Goal: Information Seeking & Learning: Learn about a topic

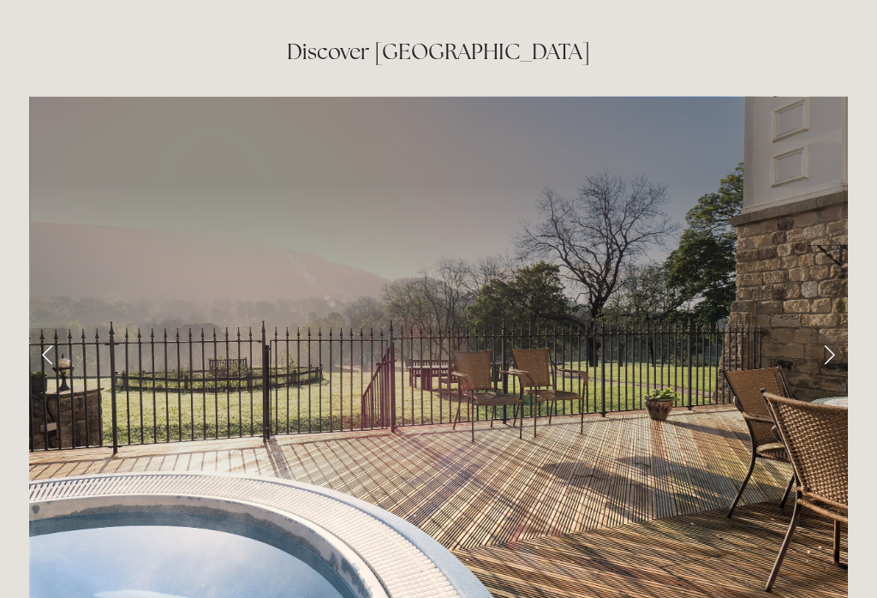
scroll to position [2834, 0]
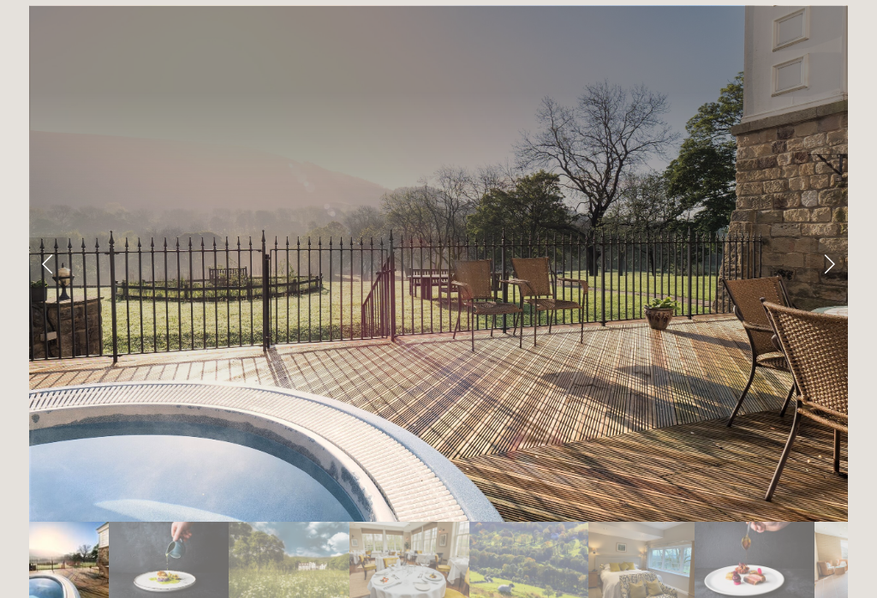
click at [821, 237] on link "Next Slide" at bounding box center [829, 262] width 38 height 51
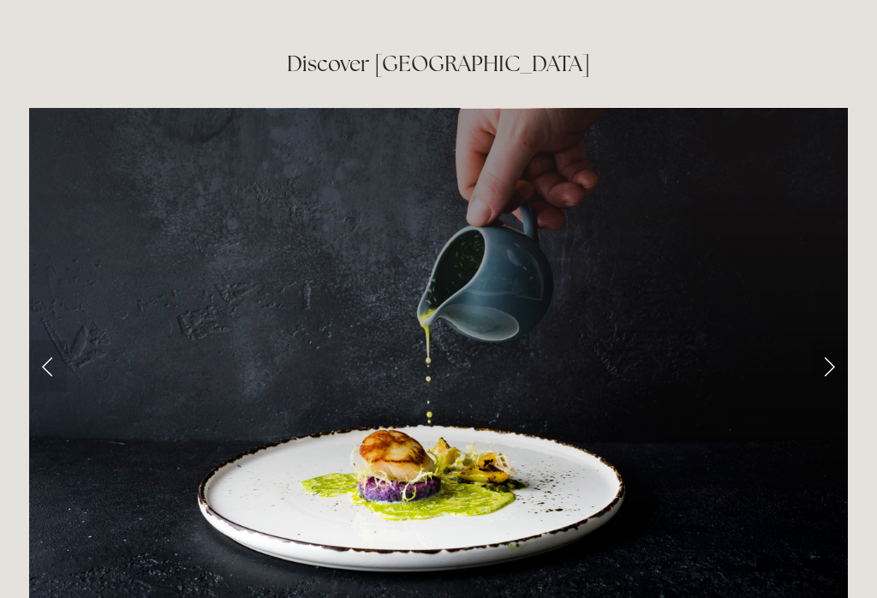
scroll to position [2720, 0]
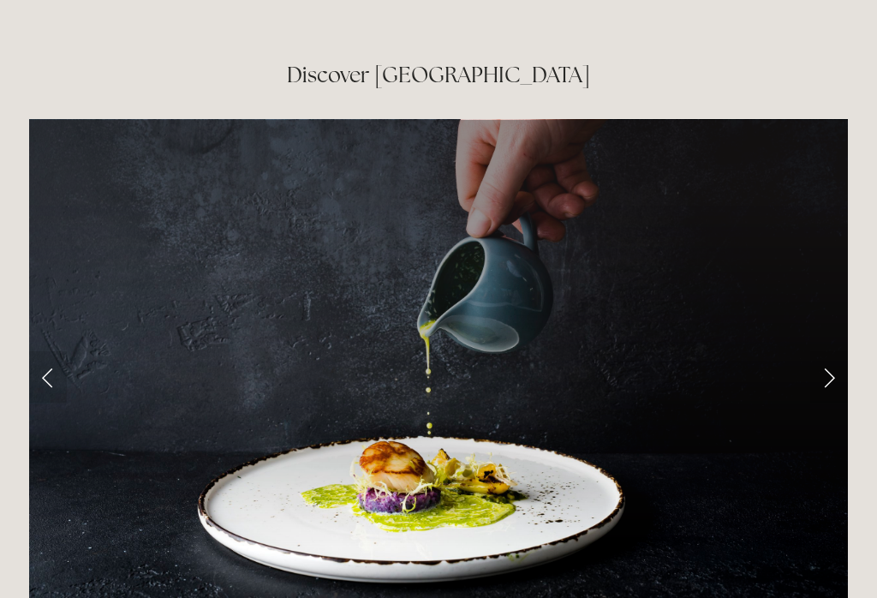
click at [828, 351] on link "Next Slide" at bounding box center [829, 376] width 38 height 51
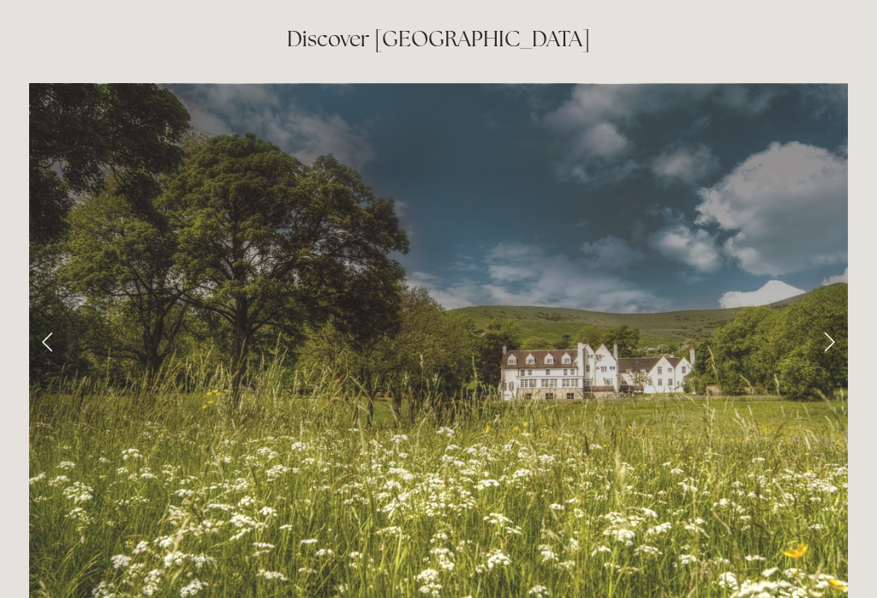
scroll to position [2756, 0]
click at [825, 315] on link "Next Slide" at bounding box center [829, 340] width 38 height 51
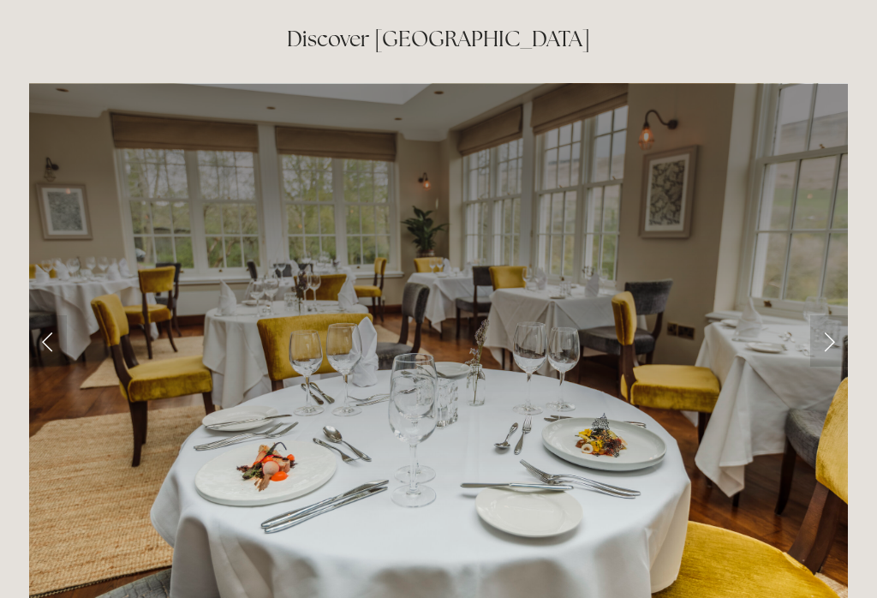
click at [828, 315] on link "Next Slide" at bounding box center [829, 340] width 38 height 51
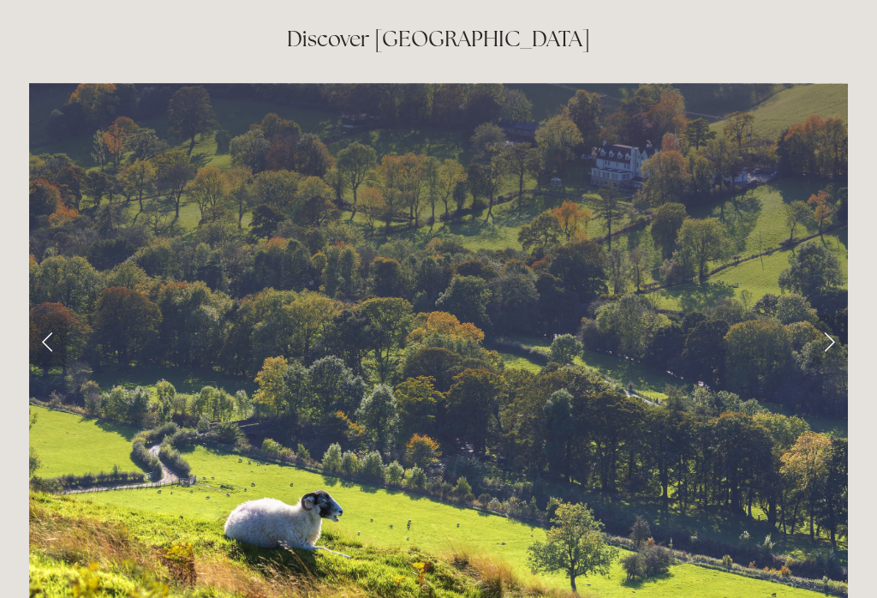
click at [822, 315] on link "Next Slide" at bounding box center [829, 340] width 38 height 51
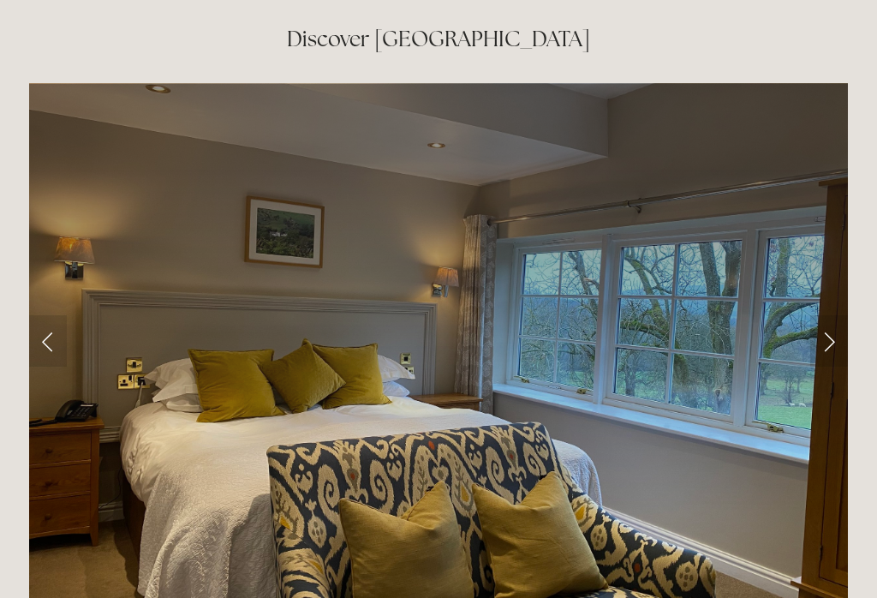
click at [828, 315] on link "Next Slide" at bounding box center [829, 340] width 38 height 51
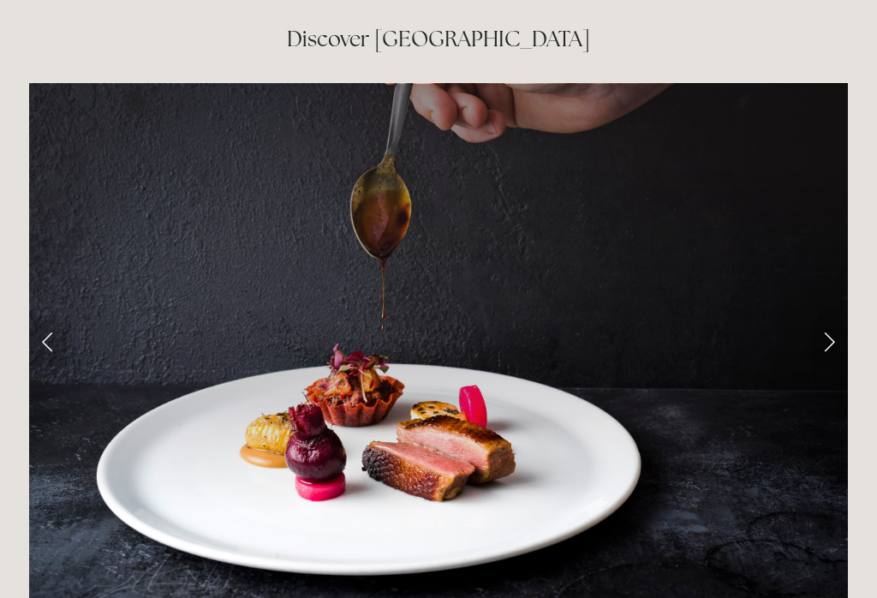
click at [828, 315] on link "Next Slide" at bounding box center [829, 340] width 38 height 51
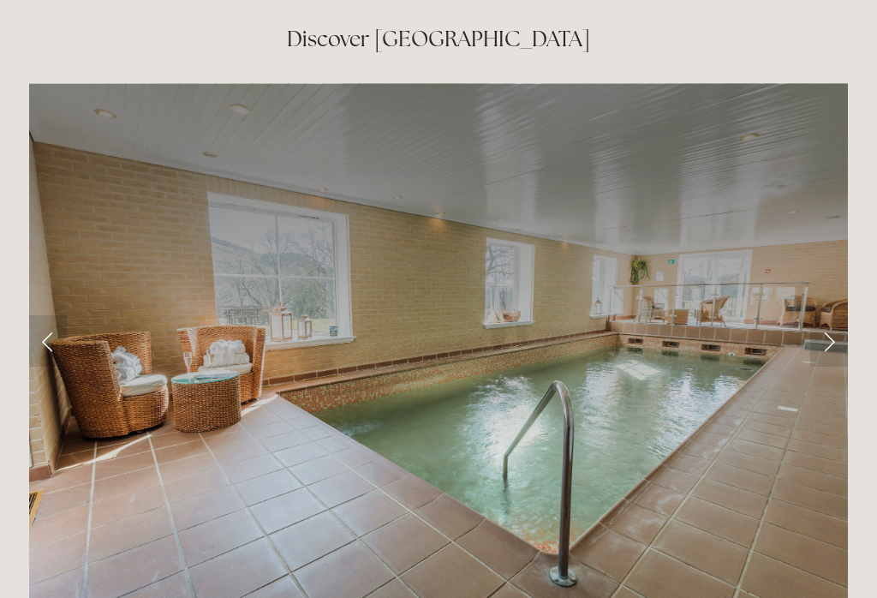
click at [831, 315] on link "Next Slide" at bounding box center [829, 340] width 38 height 51
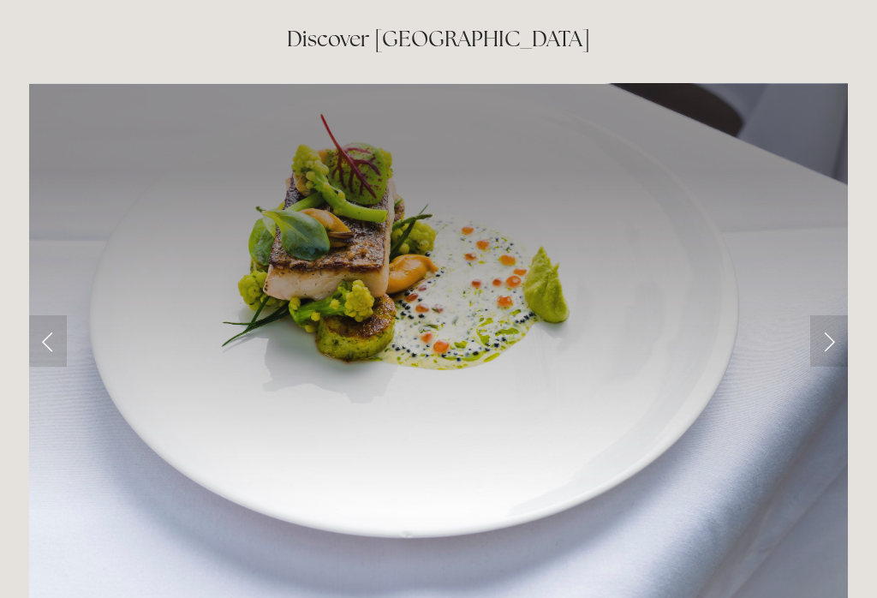
click at [839, 315] on link "Next Slide" at bounding box center [829, 340] width 38 height 51
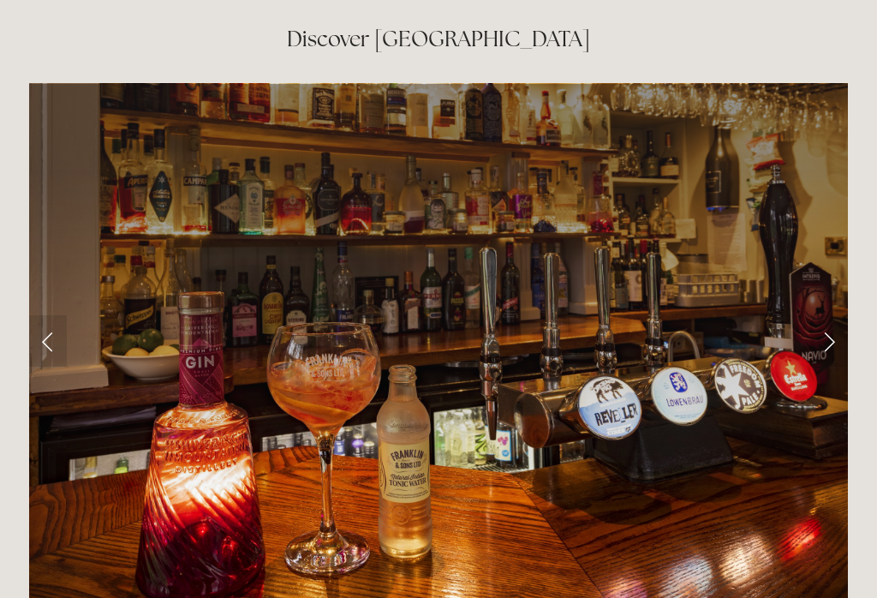
click at [837, 315] on link "Next Slide" at bounding box center [829, 340] width 38 height 51
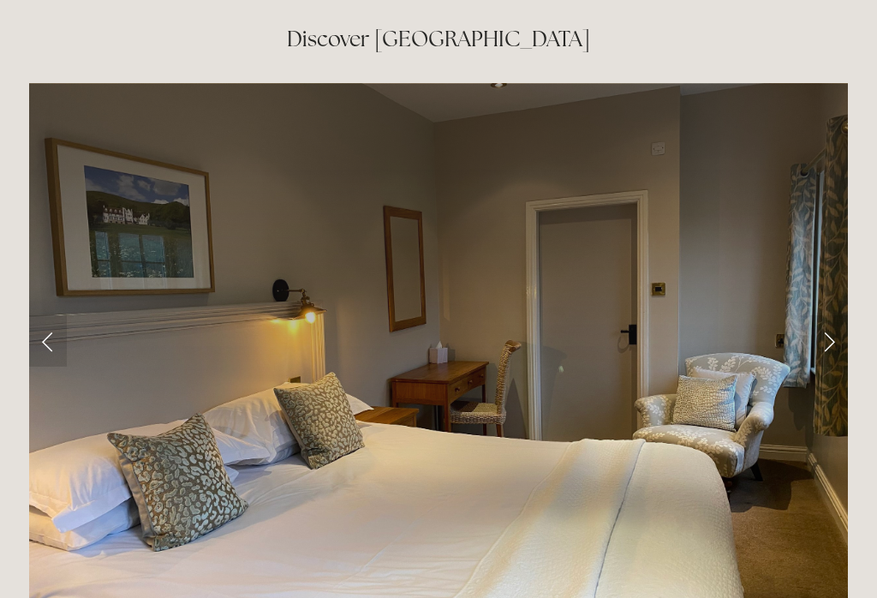
click at [839, 315] on link "Next Slide" at bounding box center [829, 340] width 38 height 51
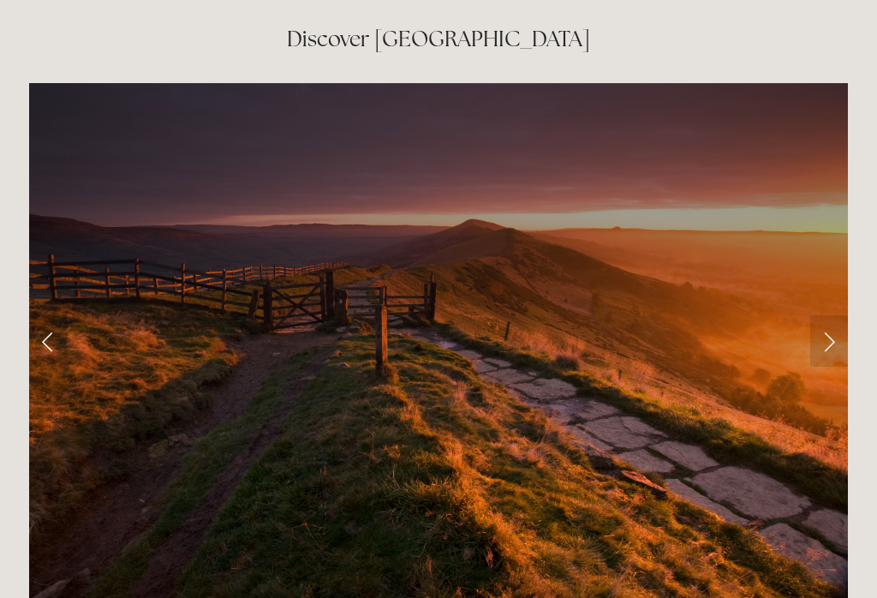
click at [823, 315] on link "Next Slide" at bounding box center [829, 340] width 38 height 51
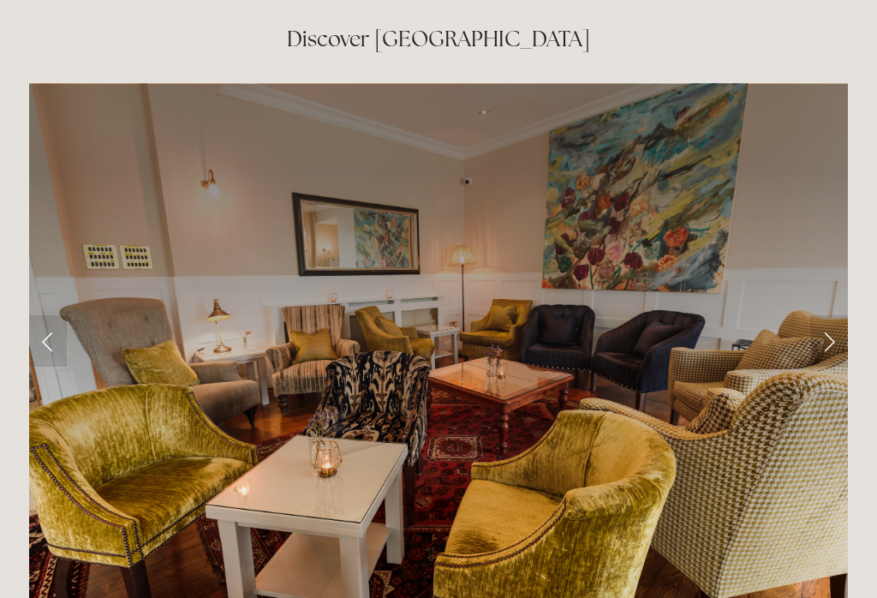
click at [832, 315] on link "Next Slide" at bounding box center [829, 340] width 38 height 51
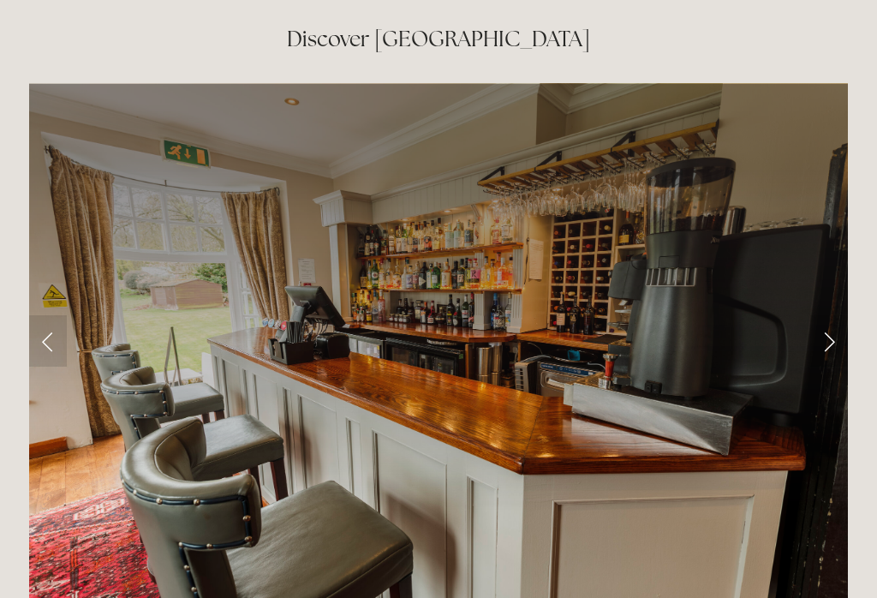
click at [826, 315] on link "Next Slide" at bounding box center [829, 340] width 38 height 51
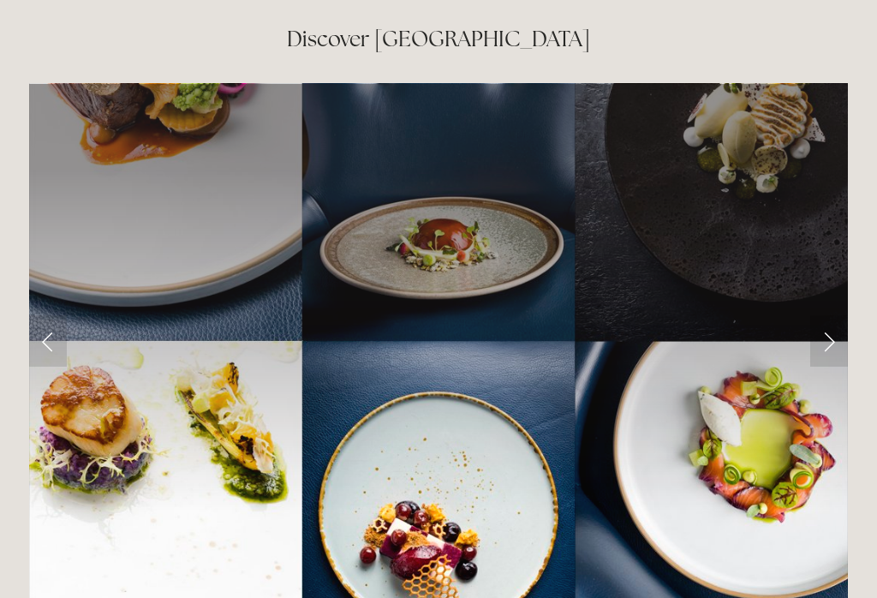
click at [838, 315] on link "Next Slide" at bounding box center [829, 340] width 38 height 51
click at [834, 315] on link "Next Slide" at bounding box center [829, 340] width 38 height 51
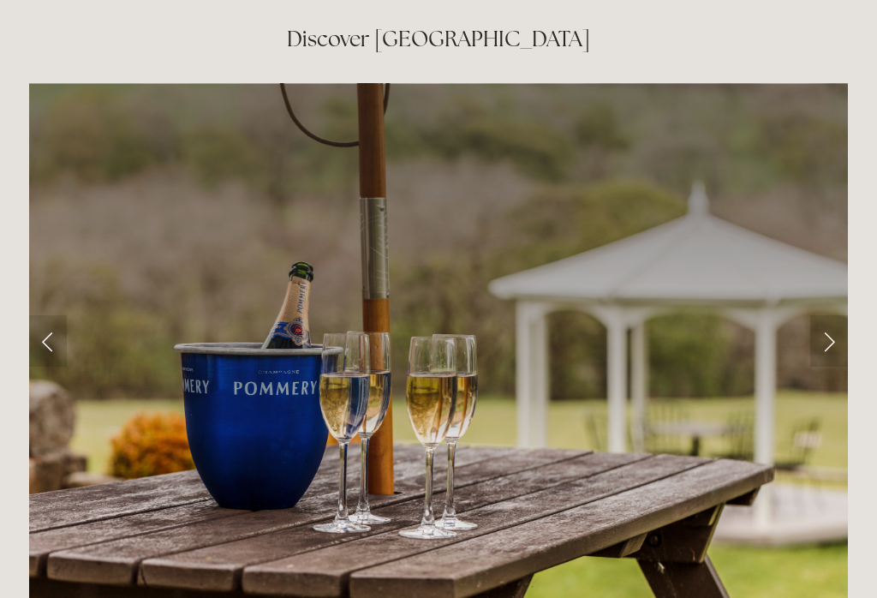
click at [828, 315] on link "Next Slide" at bounding box center [829, 340] width 38 height 51
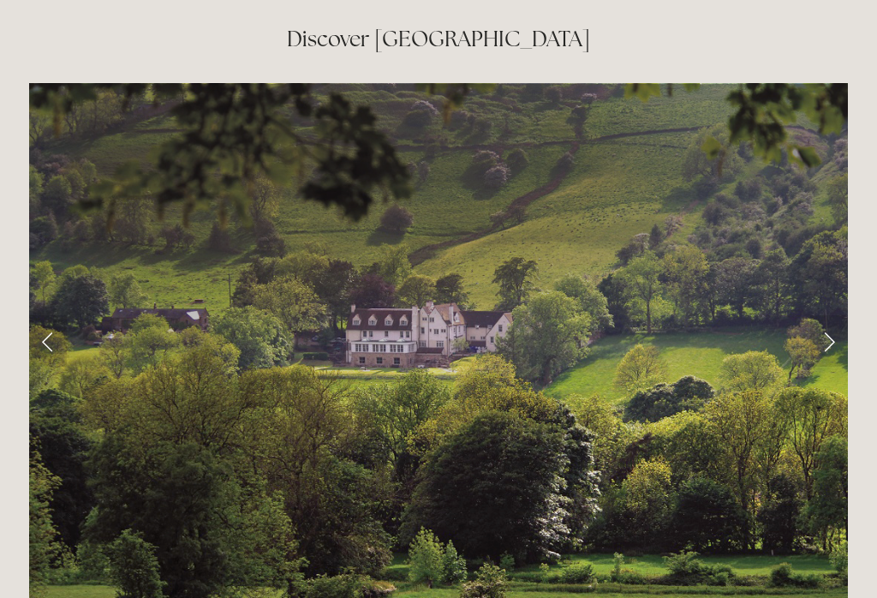
click at [839, 315] on link "Next Slide" at bounding box center [829, 340] width 38 height 51
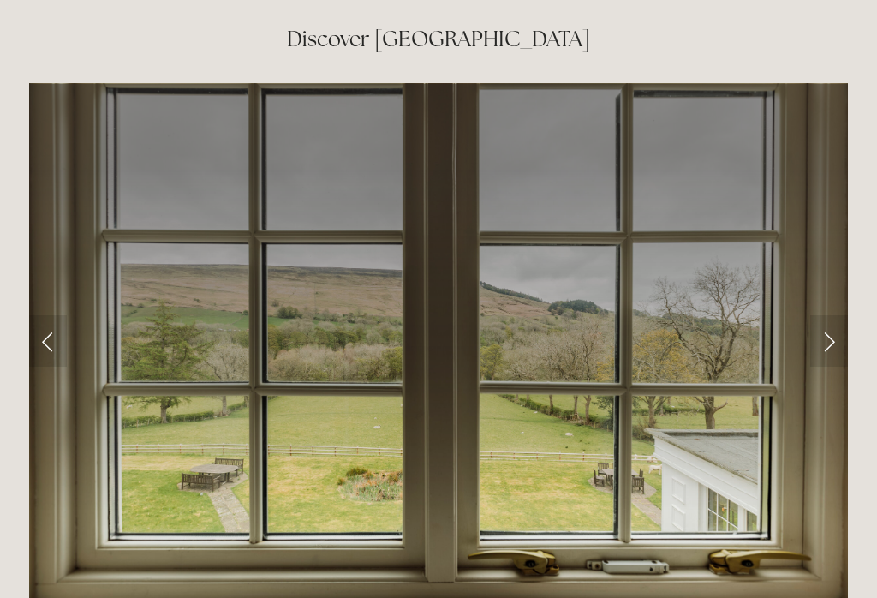
click at [821, 315] on link "Next Slide" at bounding box center [829, 340] width 38 height 51
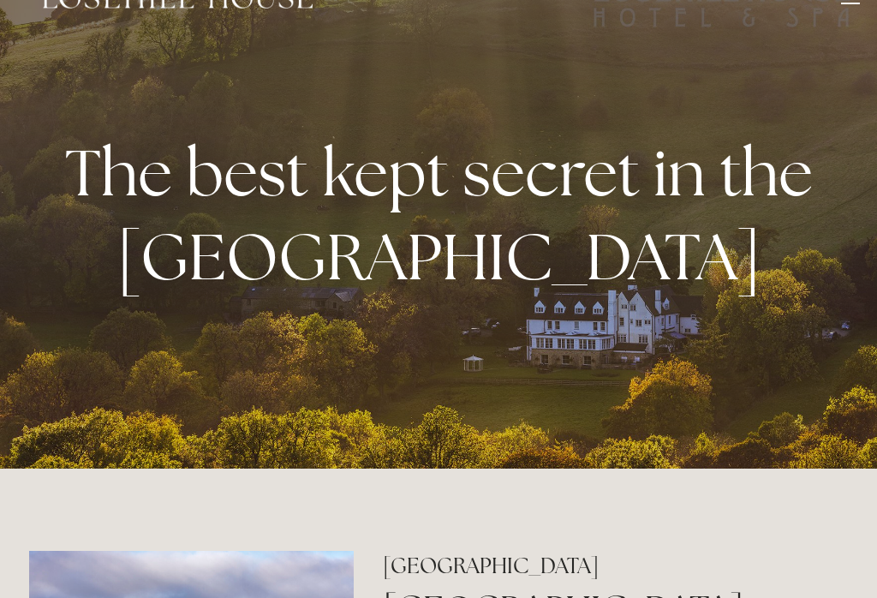
scroll to position [0, 0]
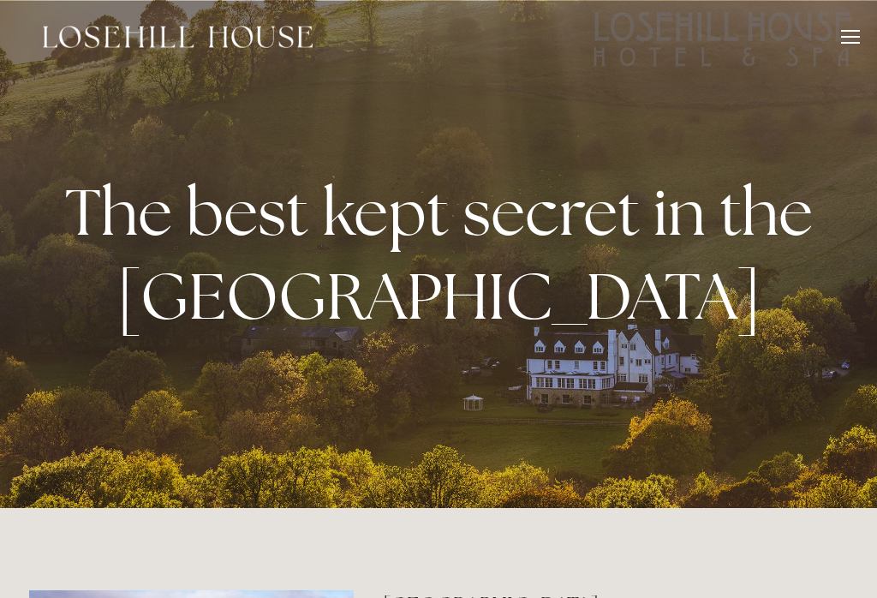
click at [843, 40] on div at bounding box center [850, 39] width 19 height 19
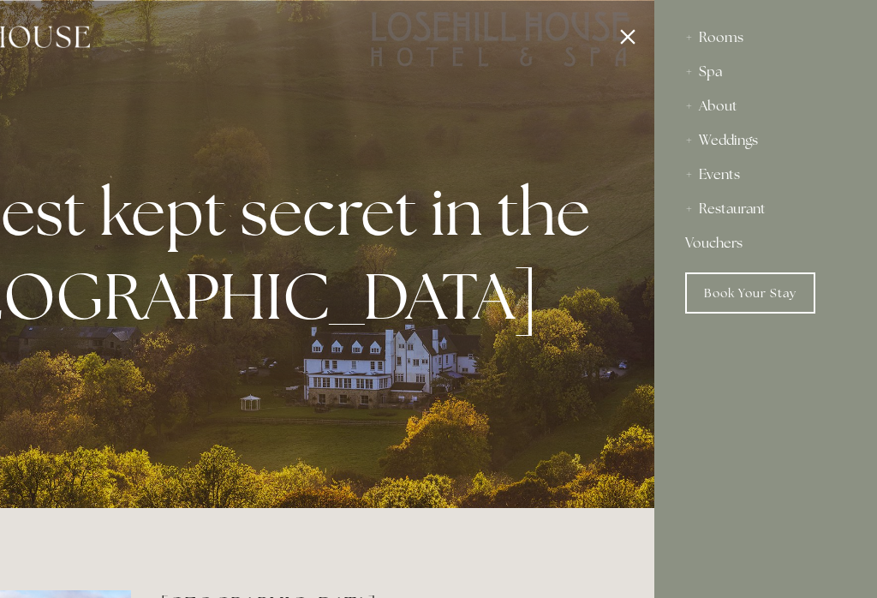
click at [703, 75] on div "Spa" at bounding box center [765, 72] width 161 height 34
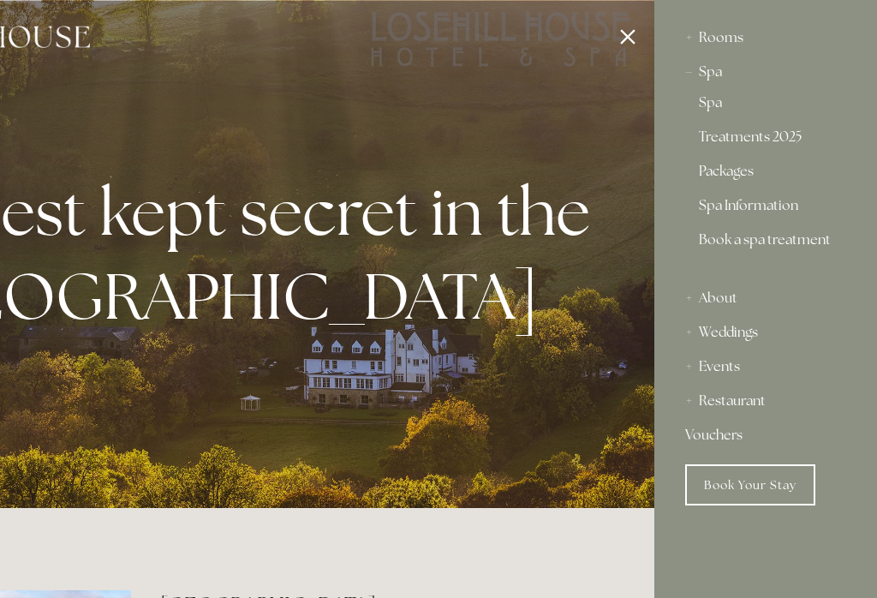
click at [732, 176] on link "Packages" at bounding box center [766, 174] width 134 height 21
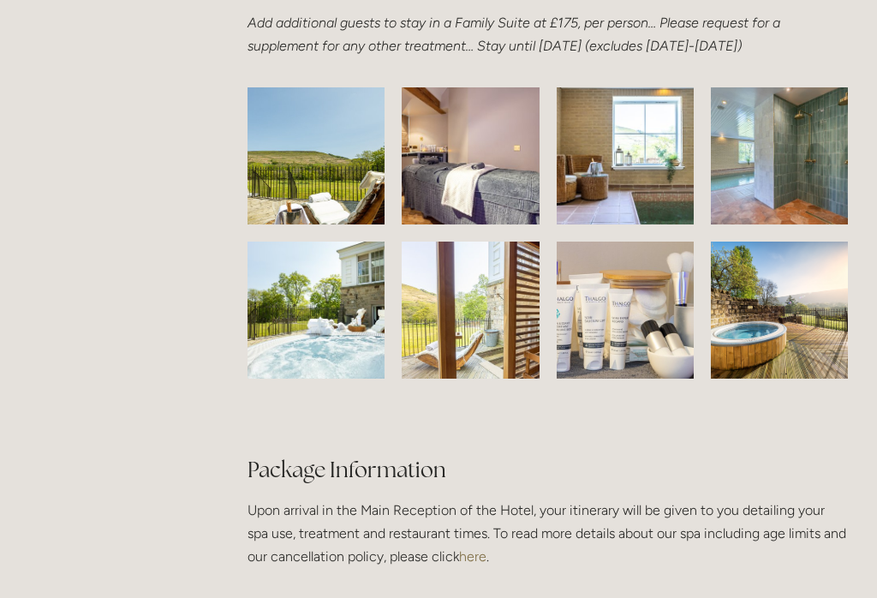
scroll to position [2711, 0]
click at [325, 198] on img at bounding box center [316, 155] width 216 height 137
click at [330, 170] on img at bounding box center [316, 155] width 216 height 137
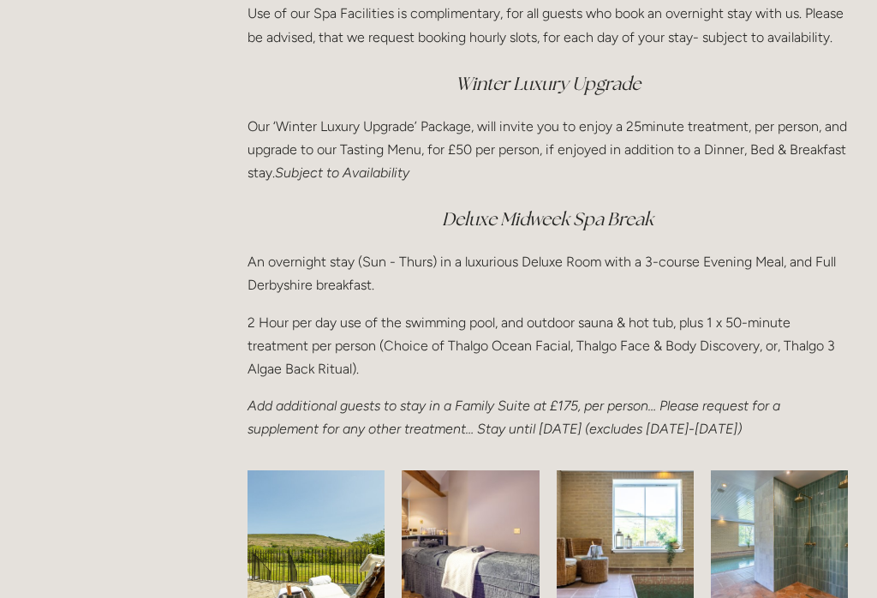
scroll to position [2328, 0]
click at [817, 354] on p "2 Hour per day use of the swimming pool, and outdoor sauna & hot tub, plus 1 x …" at bounding box center [548, 346] width 601 height 70
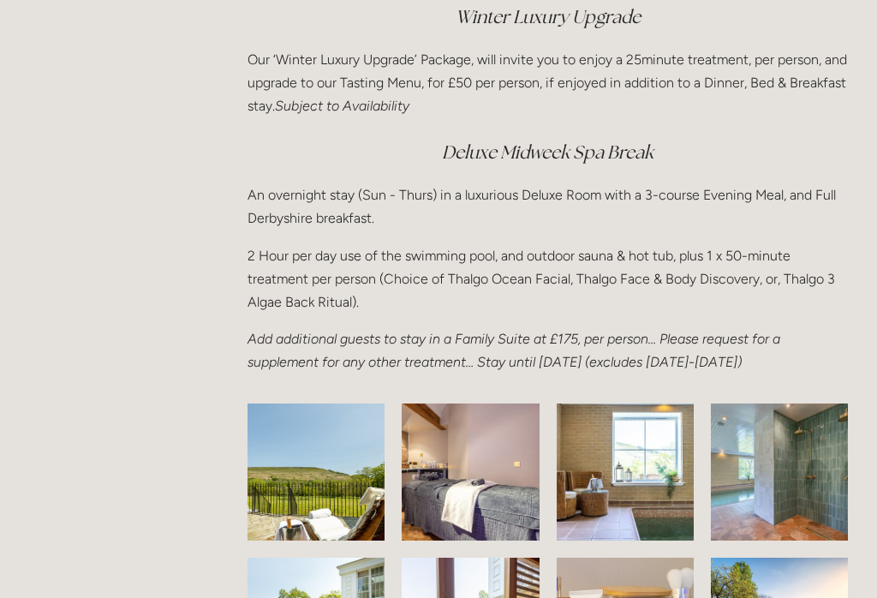
scroll to position [2395, 0]
click at [784, 348] on em "Add additional guests to stay in a Family Suite at £175, per person… Please req…" at bounding box center [516, 350] width 536 height 39
click at [784, 359] on em "Add additional guests to stay in a Family Suite at £175, per person… Please req…" at bounding box center [516, 350] width 536 height 39
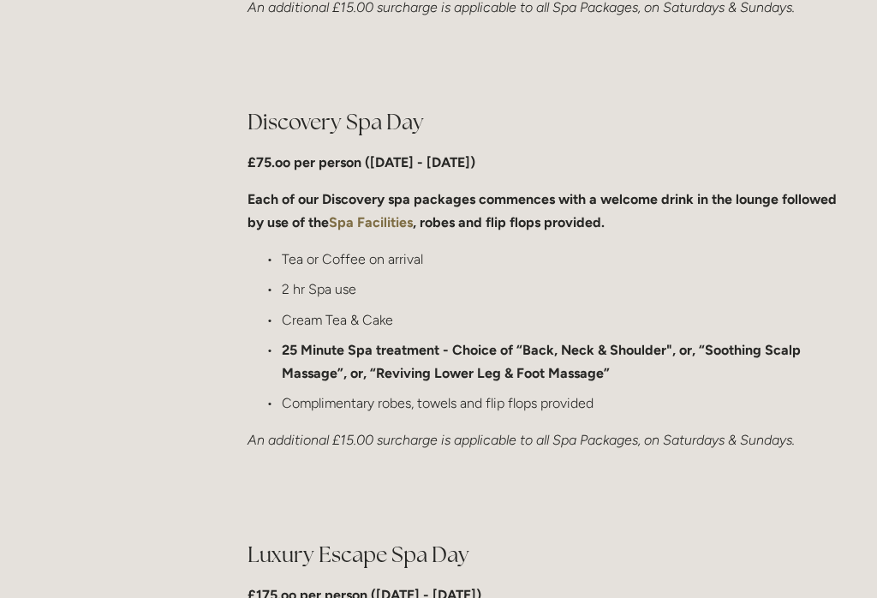
scroll to position [1280, 0]
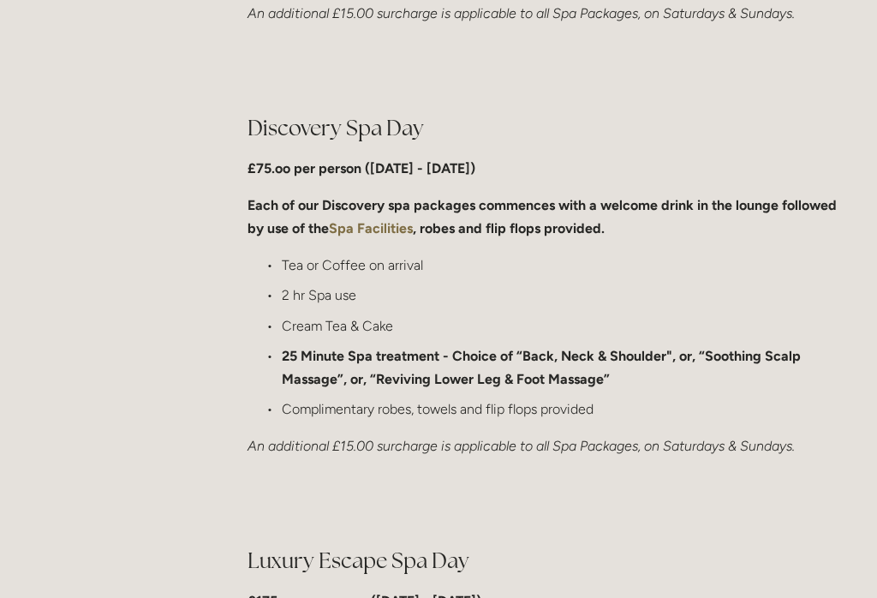
click at [383, 220] on strong "Spa Facilities" at bounding box center [371, 228] width 84 height 16
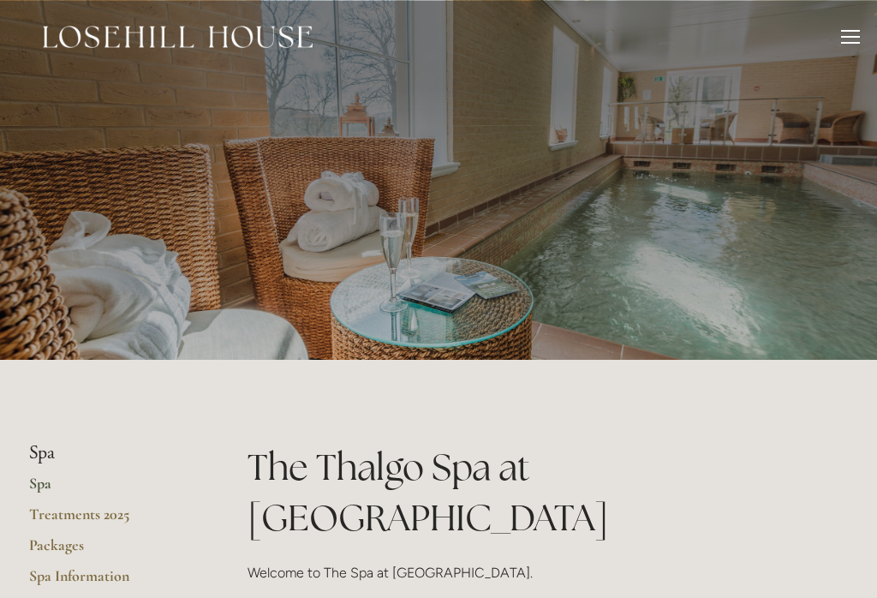
click at [51, 546] on link "Packages" at bounding box center [111, 550] width 164 height 31
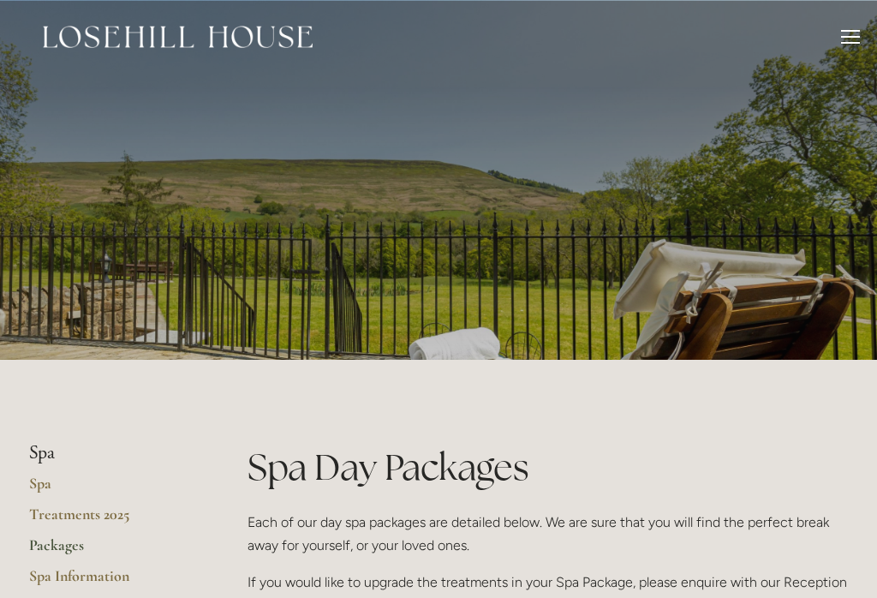
click at [856, 32] on div at bounding box center [850, 39] width 19 height 19
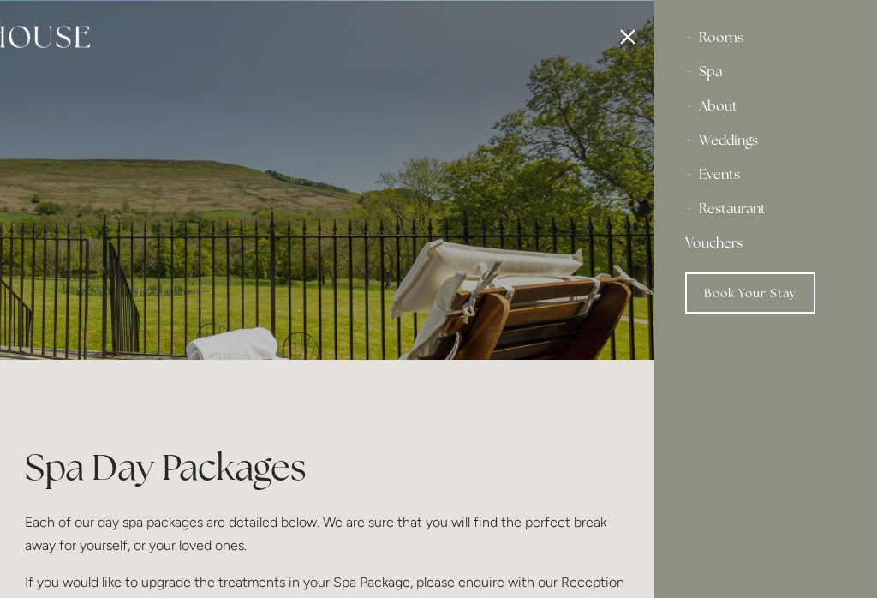
click at [628, 15] on html "Rooms Rooms Your Stay Book a stay Offers Spa Spa About" at bounding box center [438, 7] width 877 height 15
click at [626, 31] on div at bounding box center [215, 299] width 877 height 598
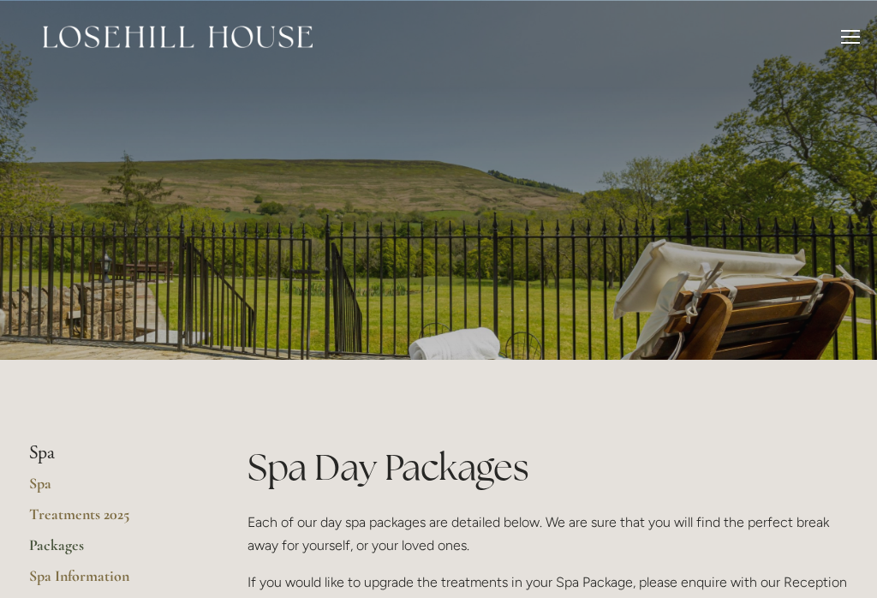
click at [37, 452] on li "Spa" at bounding box center [111, 453] width 164 height 22
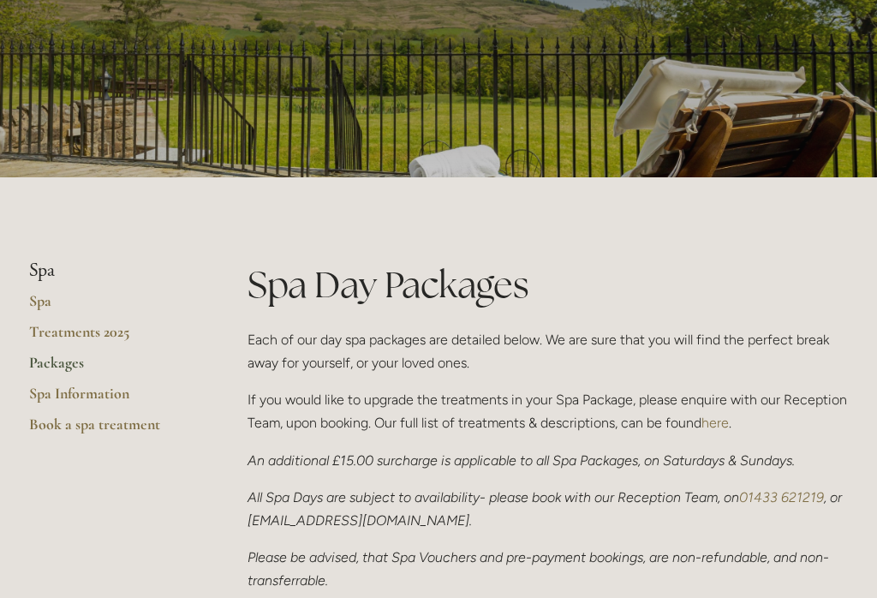
scroll to position [182, 0]
click at [39, 298] on link "Spa" at bounding box center [111, 307] width 164 height 31
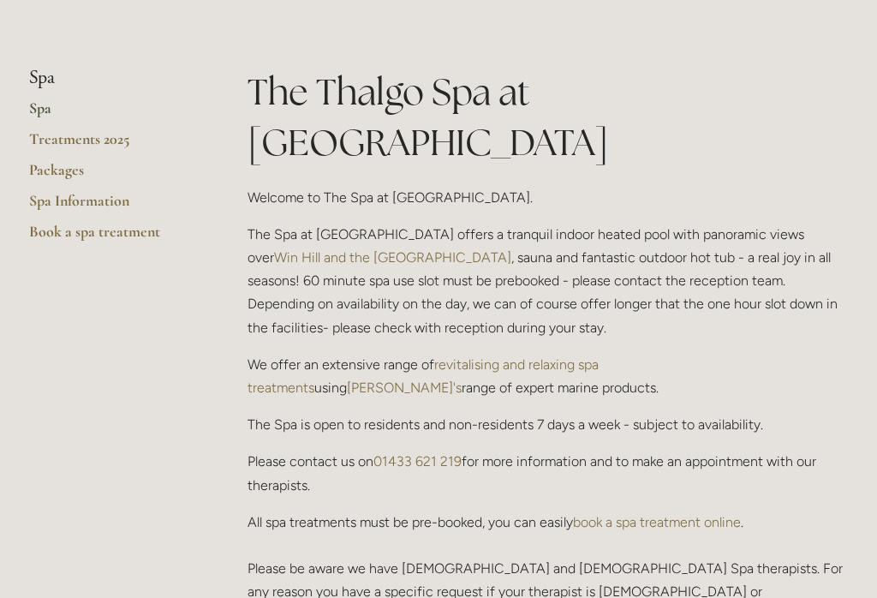
scroll to position [375, 0]
click at [51, 205] on link "Spa Information" at bounding box center [111, 206] width 164 height 31
